Goal: Information Seeking & Learning: Learn about a topic

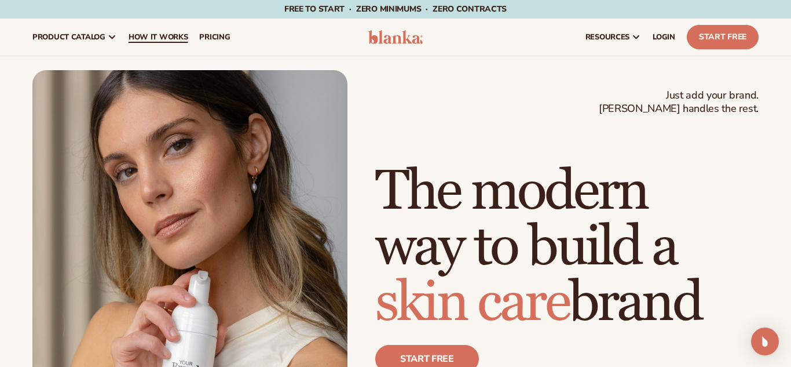
click at [180, 34] on span "How It Works" at bounding box center [159, 36] width 60 height 9
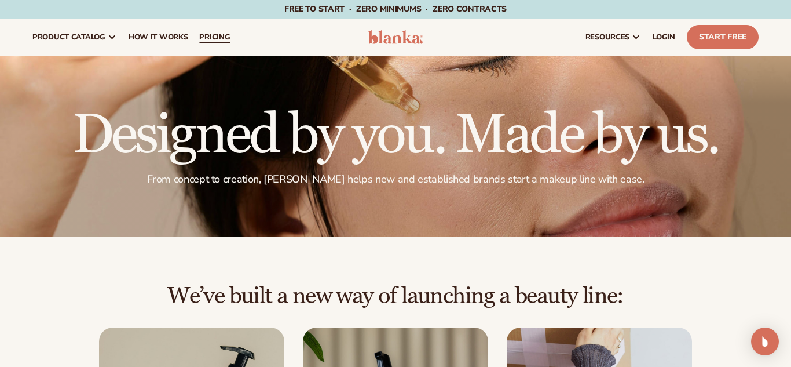
click at [206, 34] on span "pricing" at bounding box center [214, 36] width 31 height 9
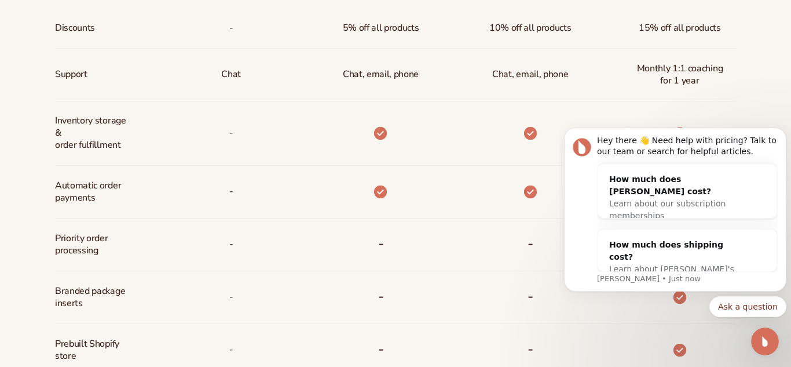
scroll to position [627, 0]
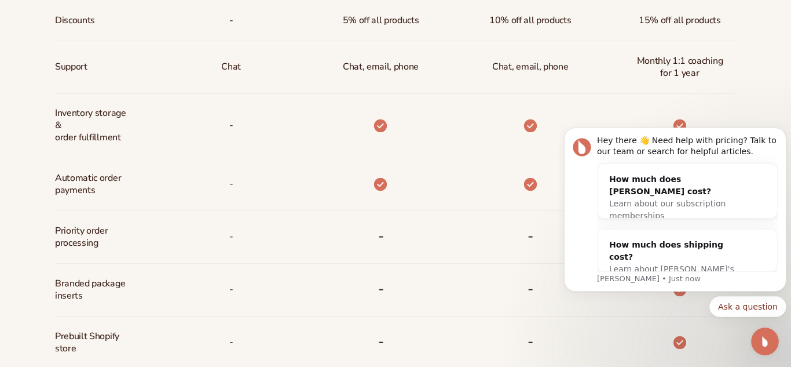
click at [445, 219] on div "-" at bounding box center [511, 237] width 149 height 53
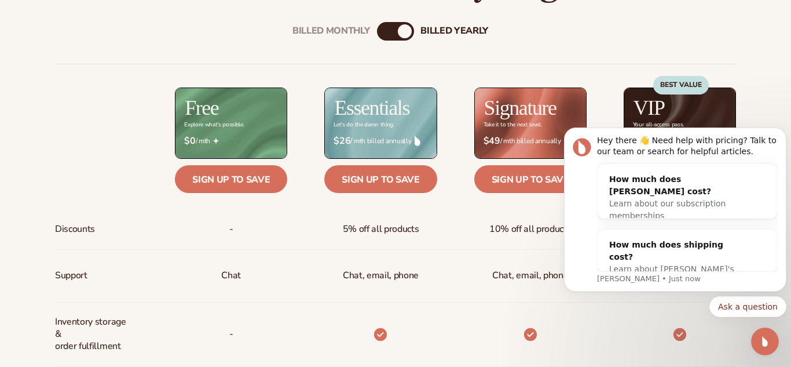
scroll to position [421, 0]
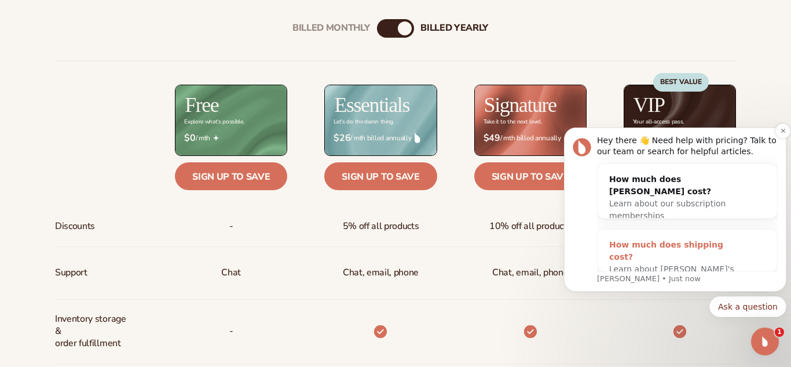
click at [705, 263] on div "Learn about Blanka's shipping costs" at bounding box center [675, 275] width 133 height 24
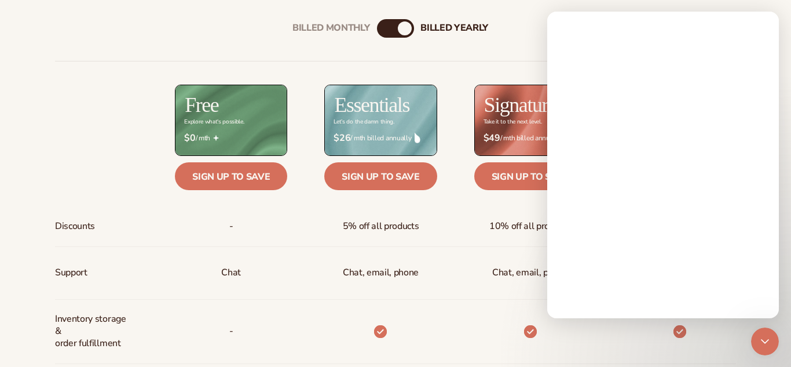
scroll to position [0, 0]
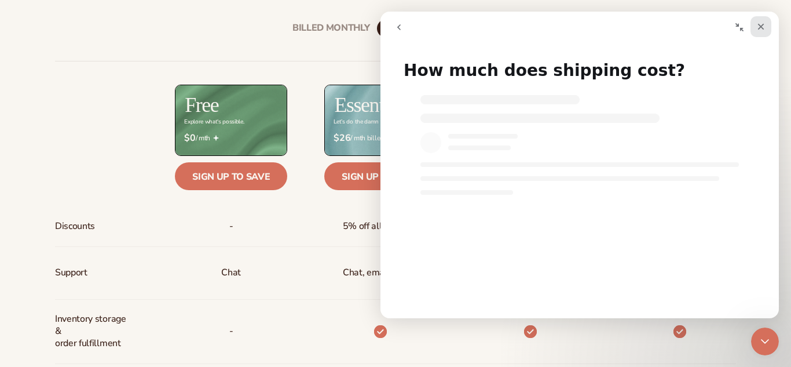
click at [763, 30] on icon "Close" at bounding box center [761, 26] width 9 height 9
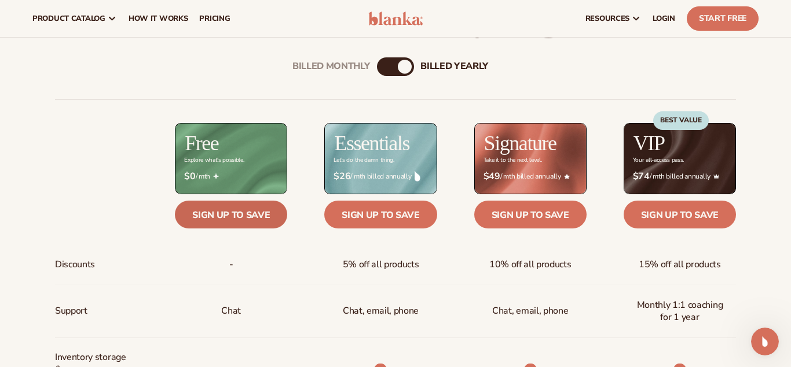
scroll to position [382, 0]
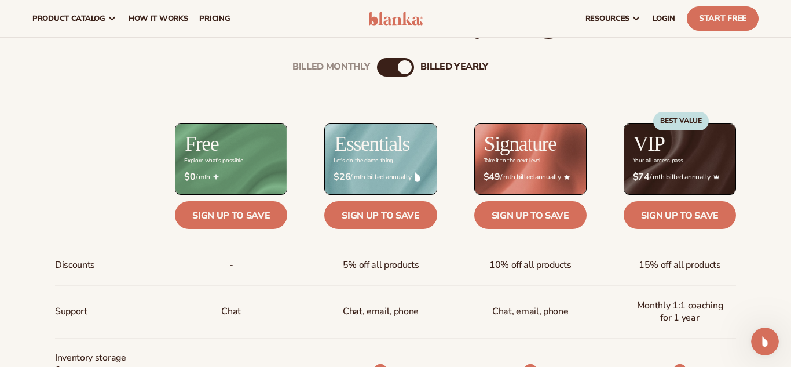
click at [406, 67] on div "billed Yearly" at bounding box center [405, 67] width 14 height 14
click at [405, 67] on div "billed Yearly" at bounding box center [405, 67] width 14 height 14
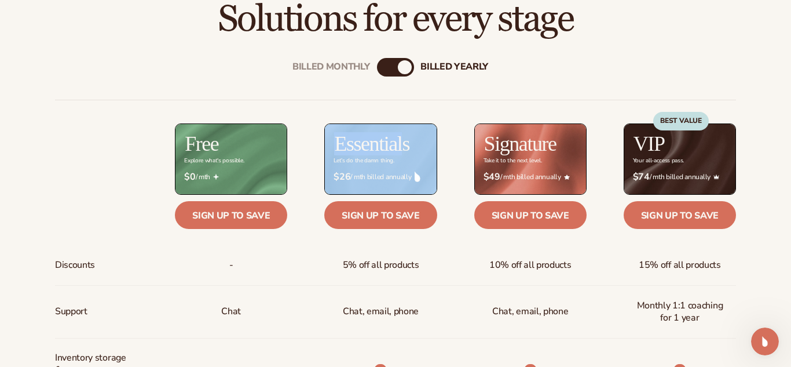
drag, startPoint x: 304, startPoint y: 394, endPoint x: 280, endPoint y: 394, distance: 24.3
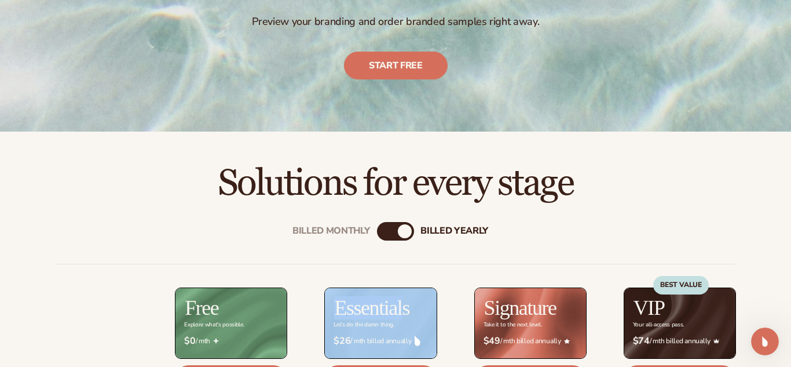
scroll to position [233, 0]
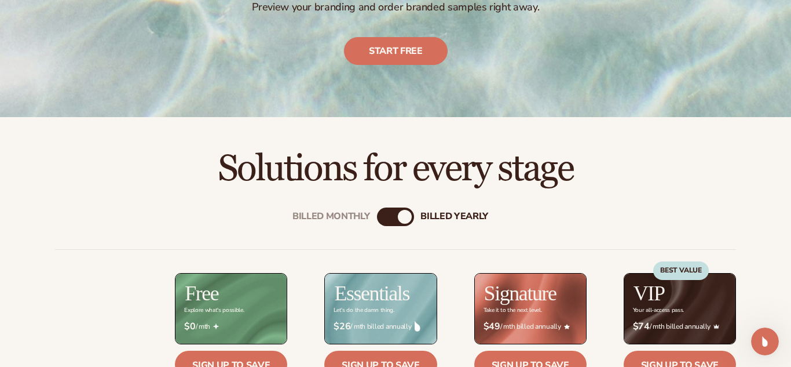
click at [389, 216] on div "Billed Monthly" at bounding box center [384, 217] width 14 height 14
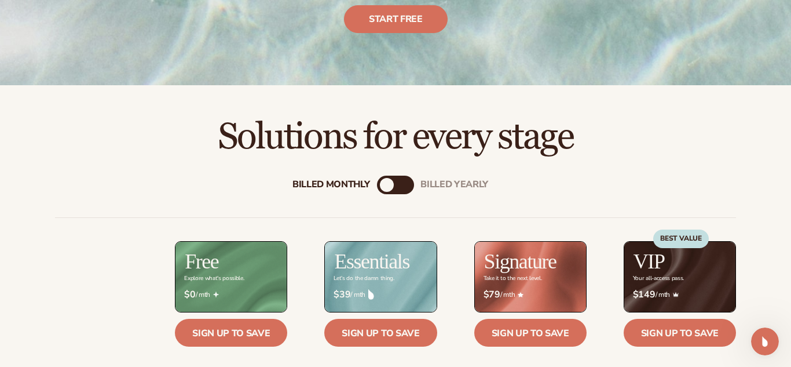
scroll to position [268, 0]
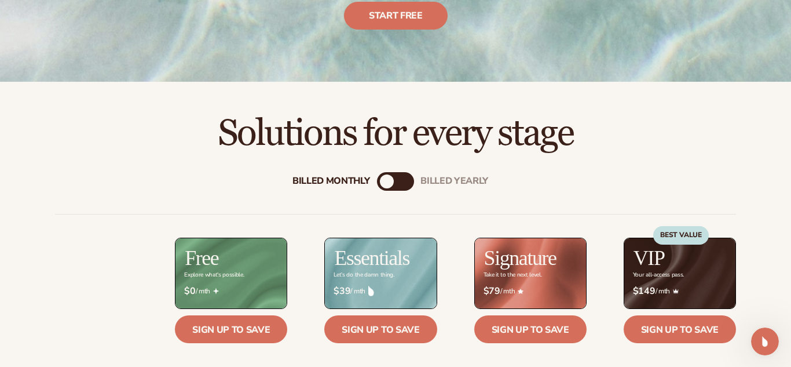
click at [399, 184] on div "Billed Monthly billed Yearly" at bounding box center [395, 181] width 37 height 19
click at [390, 182] on div "Billed Monthly" at bounding box center [387, 181] width 14 height 14
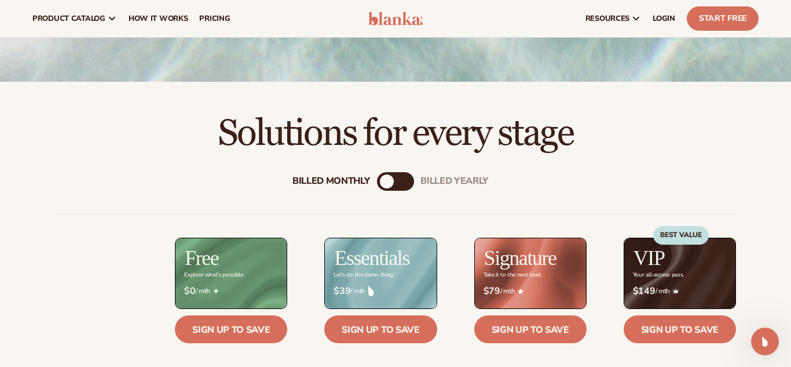
scroll to position [0, 0]
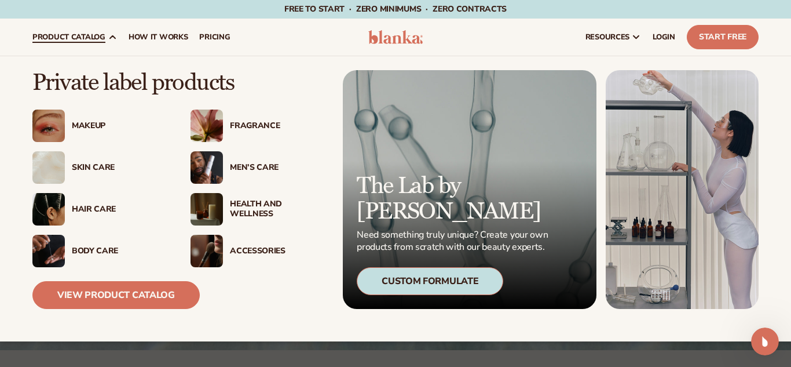
click at [89, 176] on div "Skin Care" at bounding box center [99, 167] width 135 height 32
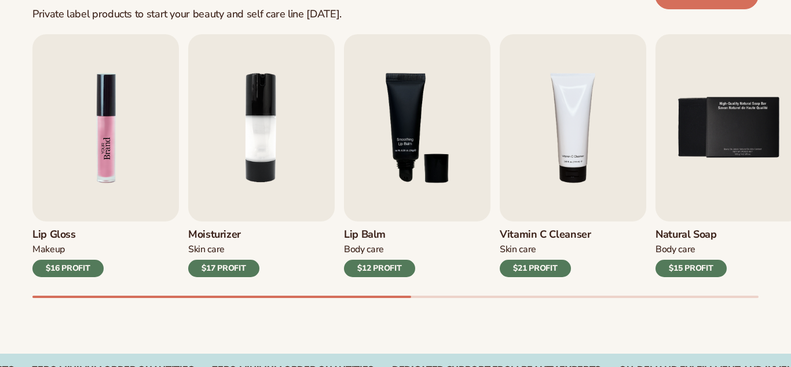
scroll to position [410, 0]
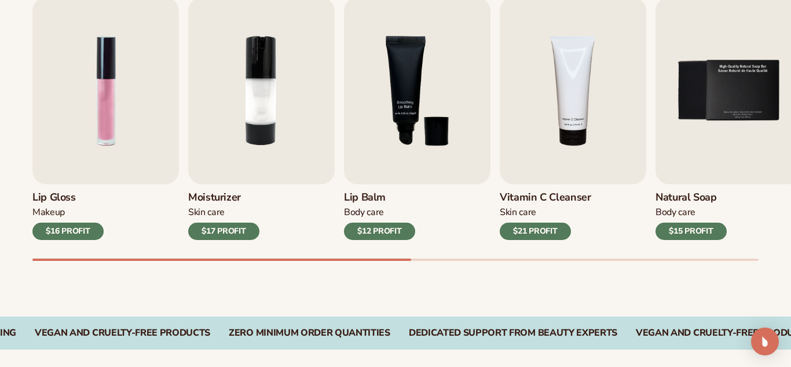
click at [496, 175] on div "Lip Gloss Makeup $16 PROFIT Moisturizer [MEDICAL_DATA] $17 PROFIT [MEDICAL_DATA]" at bounding box center [395, 118] width 726 height 243
